Goal: Task Accomplishment & Management: Use online tool/utility

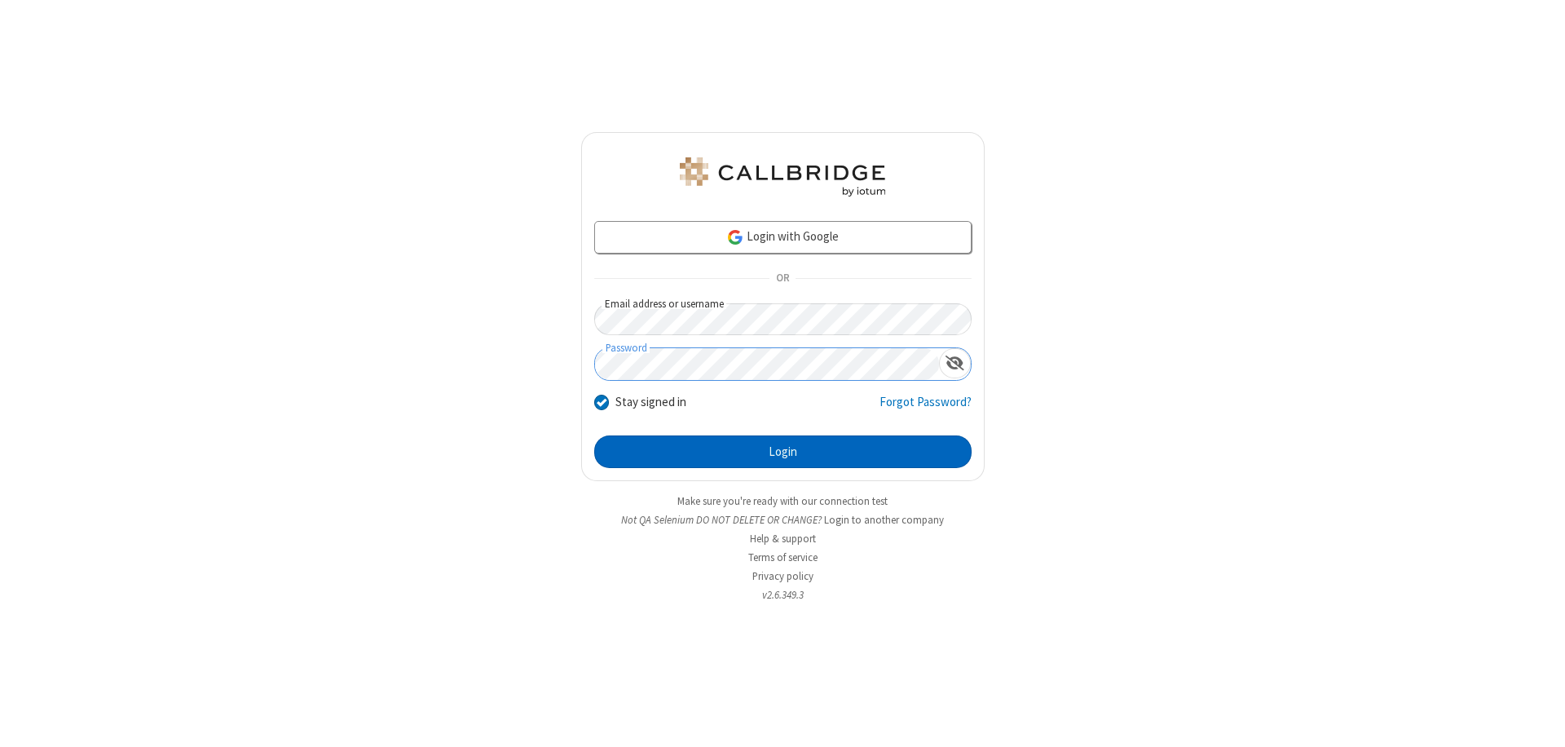
click at [783, 452] on button "Login" at bounding box center [782, 451] width 377 height 33
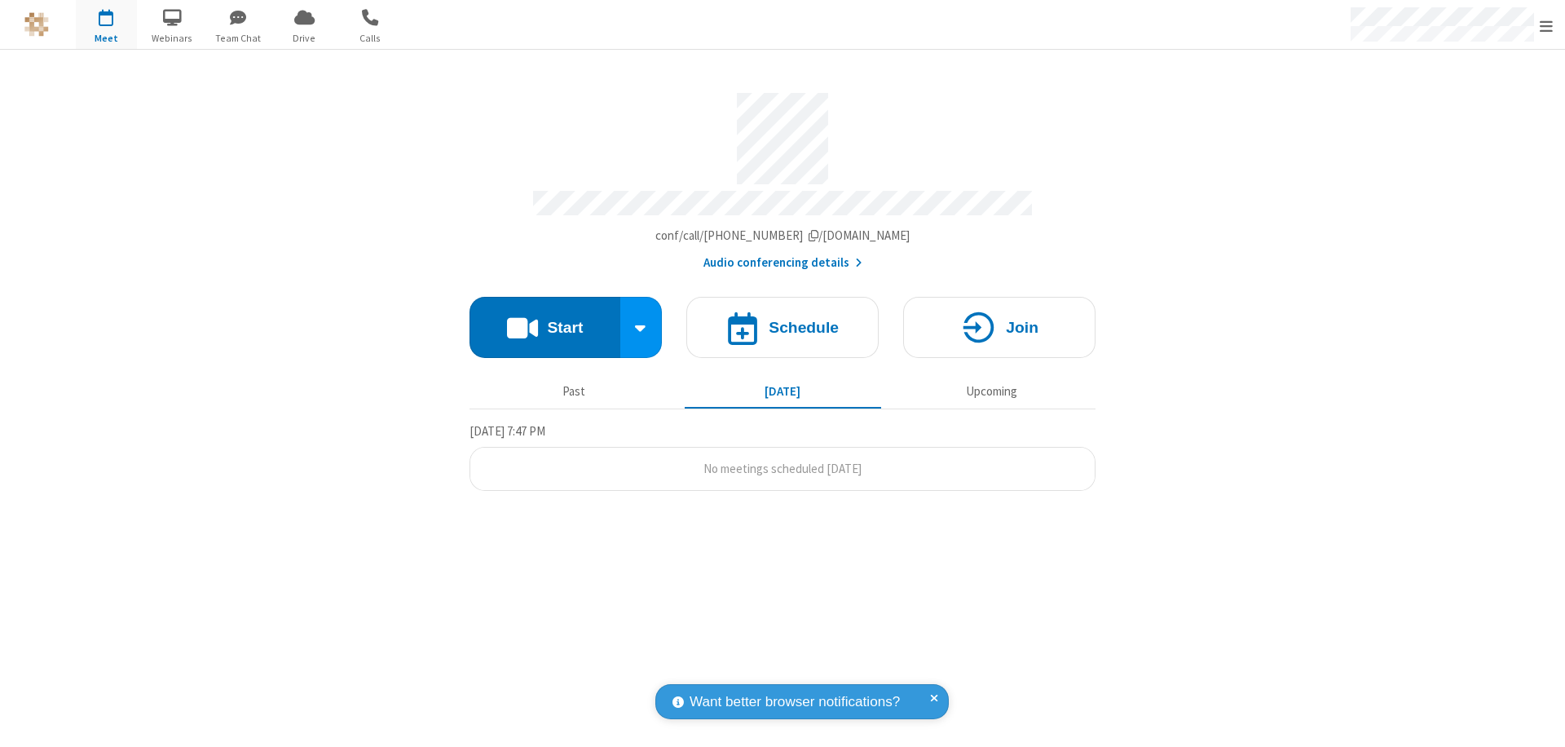
click at [1546, 25] on span "Open menu" at bounding box center [1546, 26] width 13 height 16
click at [304, 38] on span "Drive" at bounding box center [304, 38] width 61 height 15
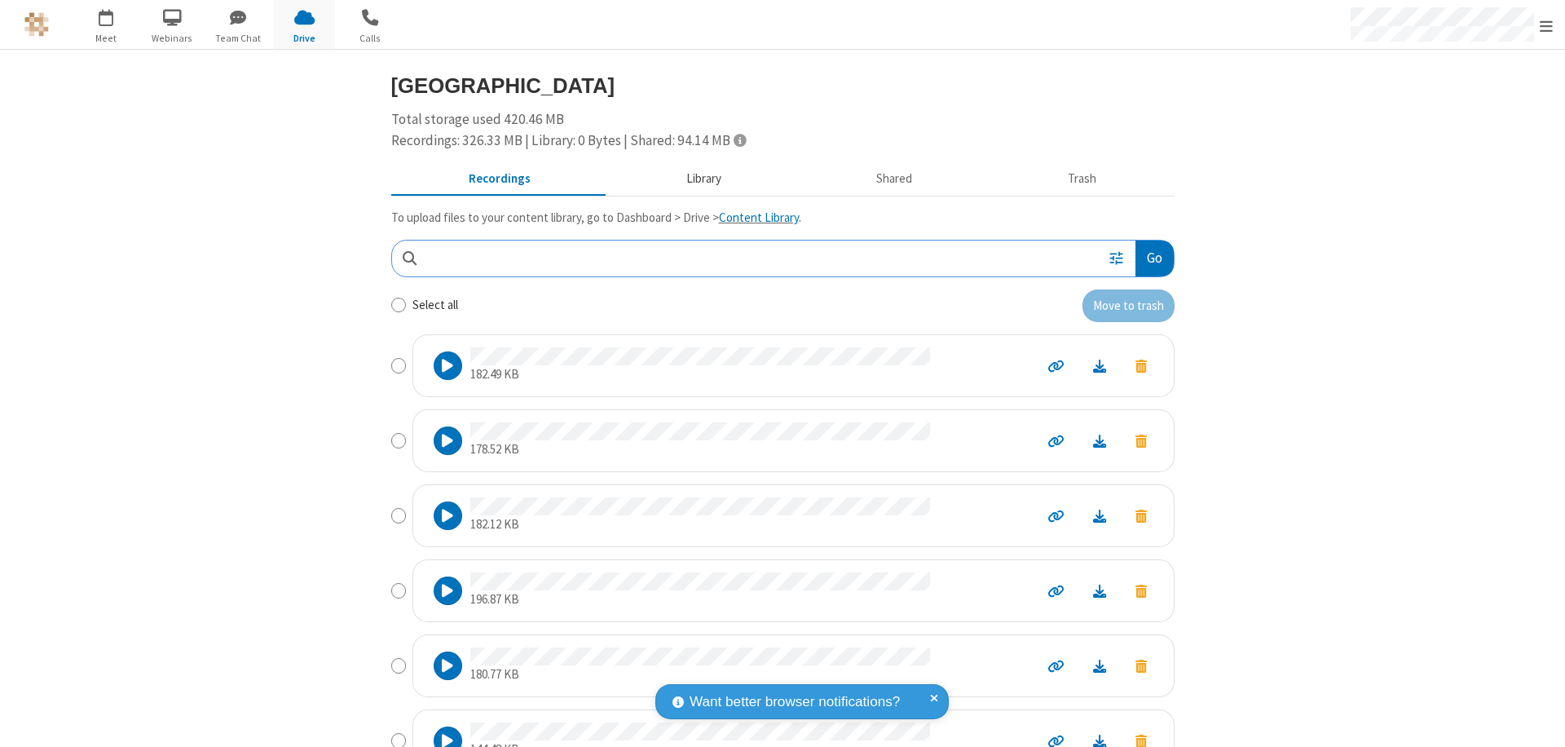
click at [695, 179] on button "Library" at bounding box center [703, 179] width 191 height 31
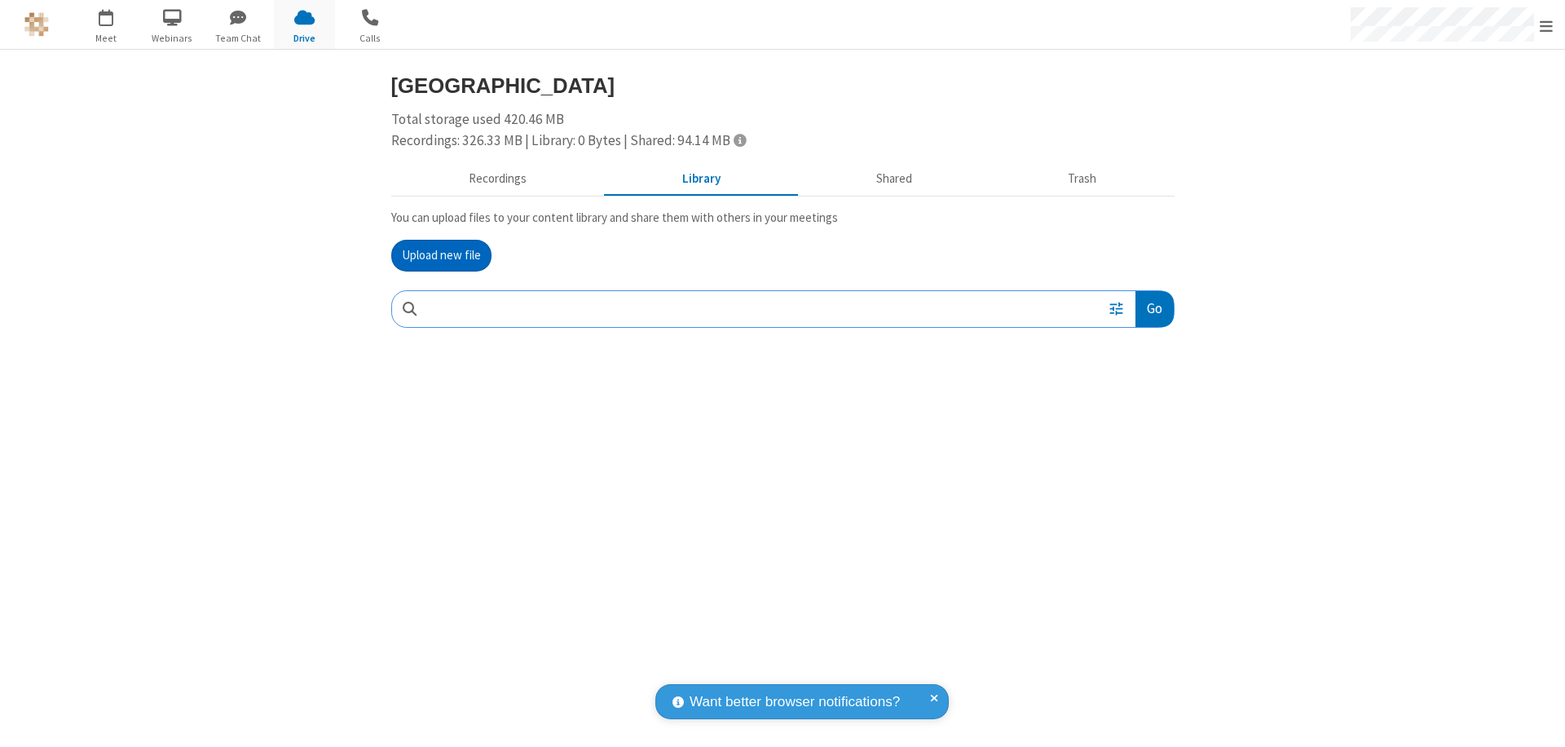
click at [441, 255] on button "Upload new file" at bounding box center [441, 256] width 100 height 33
